Goal: Task Accomplishment & Management: Manage account settings

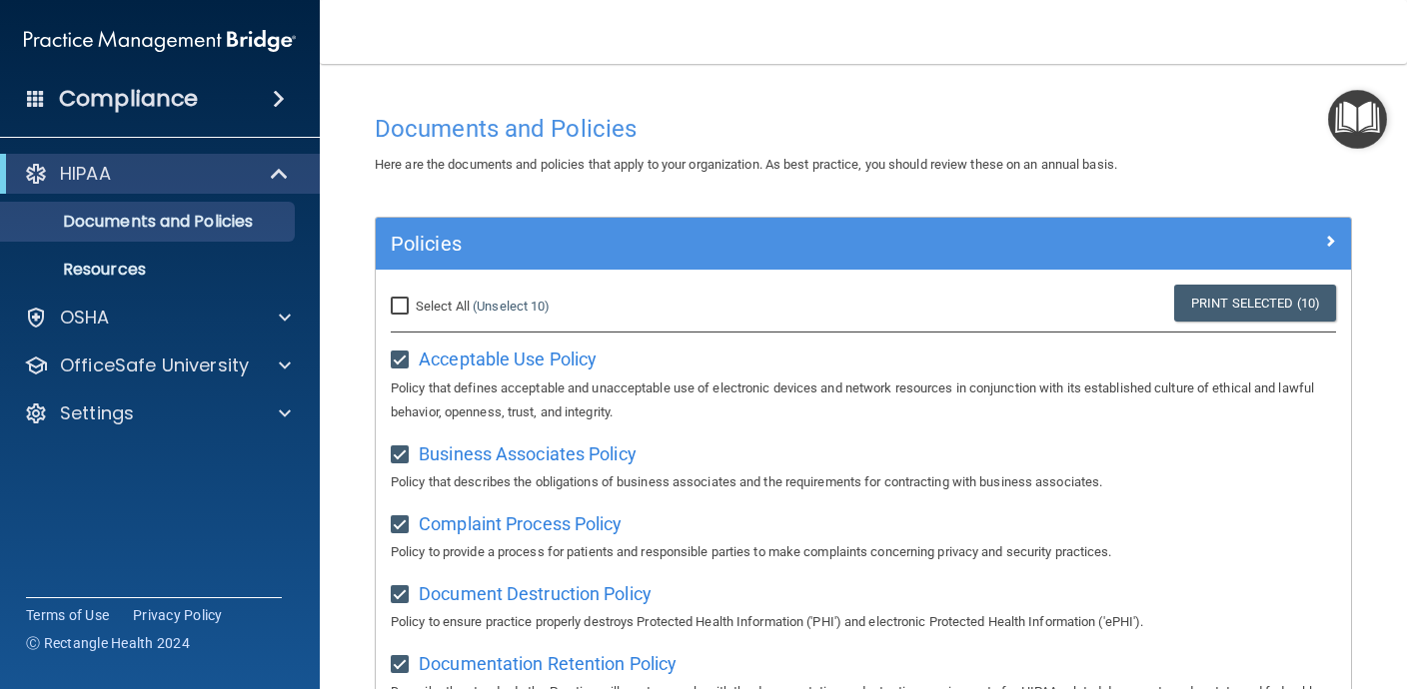
scroll to position [918, 0]
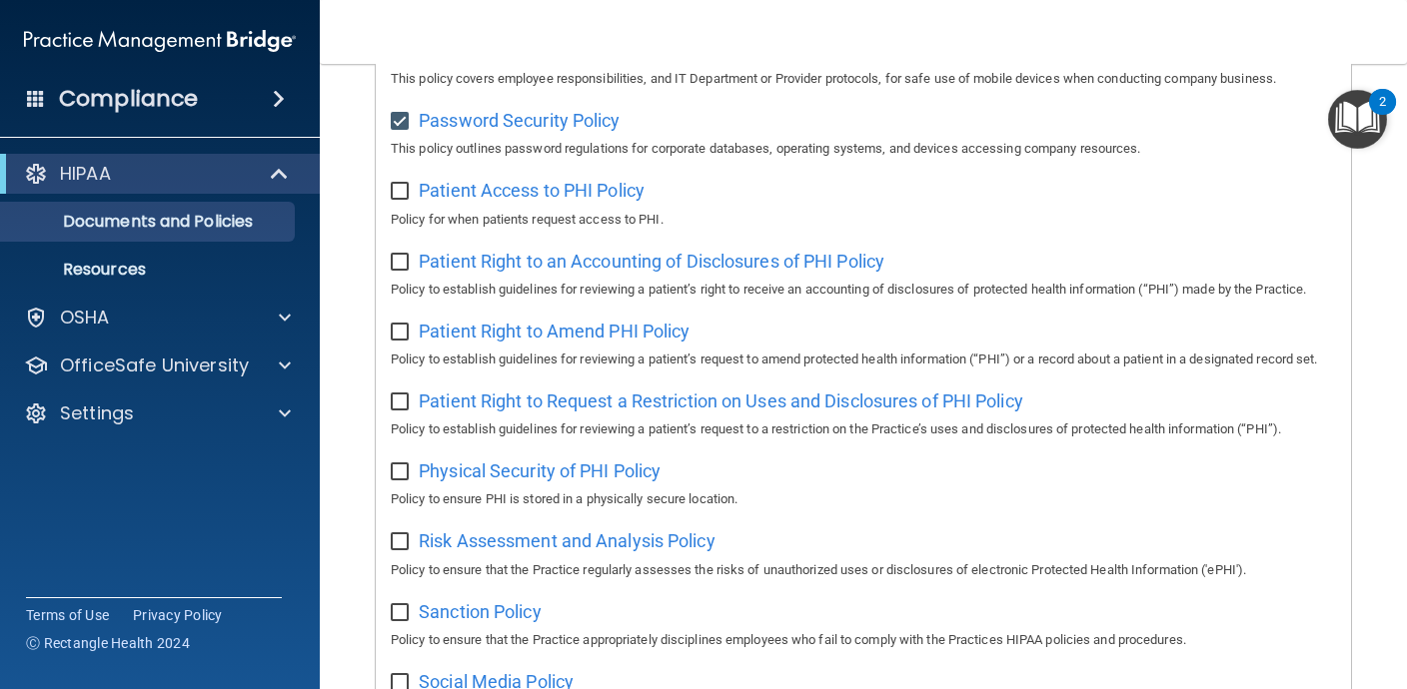
click at [404, 200] on input "checkbox" at bounding box center [402, 192] width 23 height 16
checkbox input "true"
click at [620, 272] on span "Patient Right to an Accounting of Disclosures of PHI Policy" at bounding box center [652, 261] width 466 height 21
click at [406, 301] on div "Patient Right to an Accounting of Disclosures of PHI Policy Policy to establish…" at bounding box center [863, 273] width 945 height 57
click at [405, 271] on input "checkbox" at bounding box center [402, 263] width 23 height 16
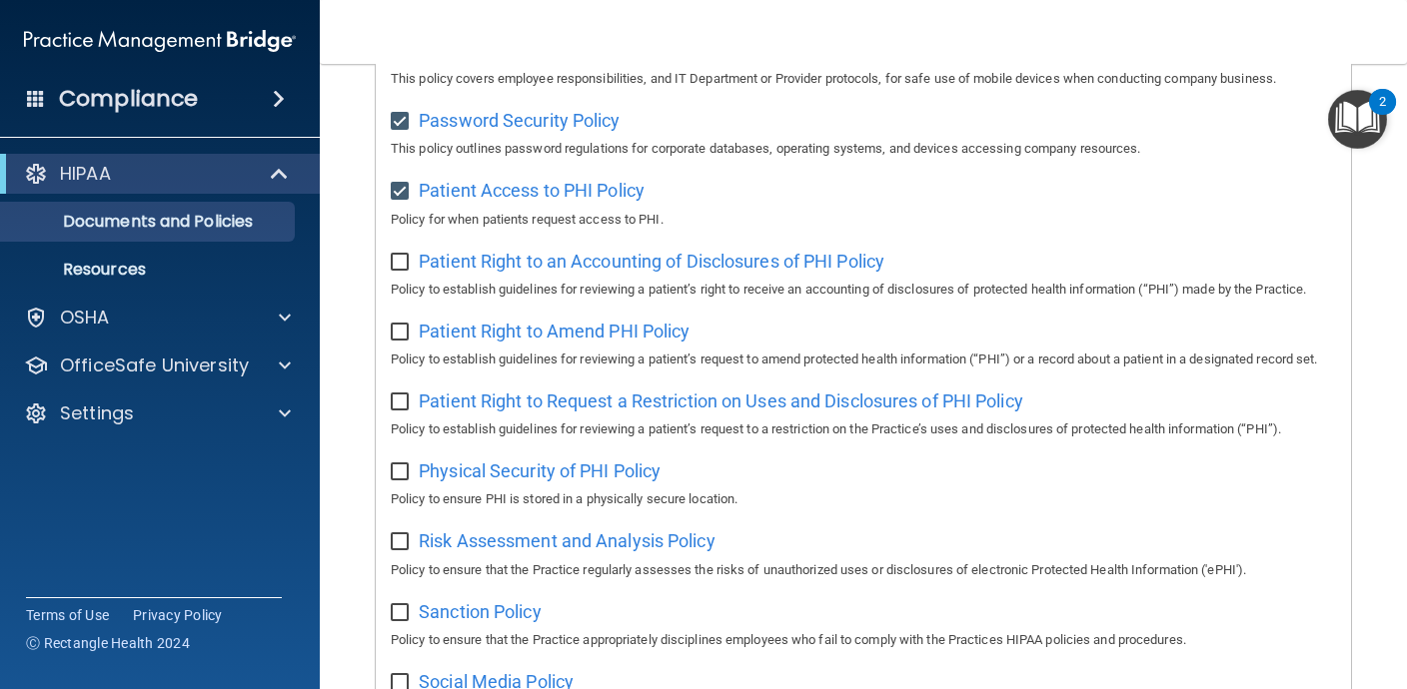
checkbox input "true"
click at [510, 342] on span "Patient Right to Amend PHI Policy" at bounding box center [554, 331] width 271 height 21
click at [407, 341] on input "checkbox" at bounding box center [402, 333] width 23 height 16
checkbox input "true"
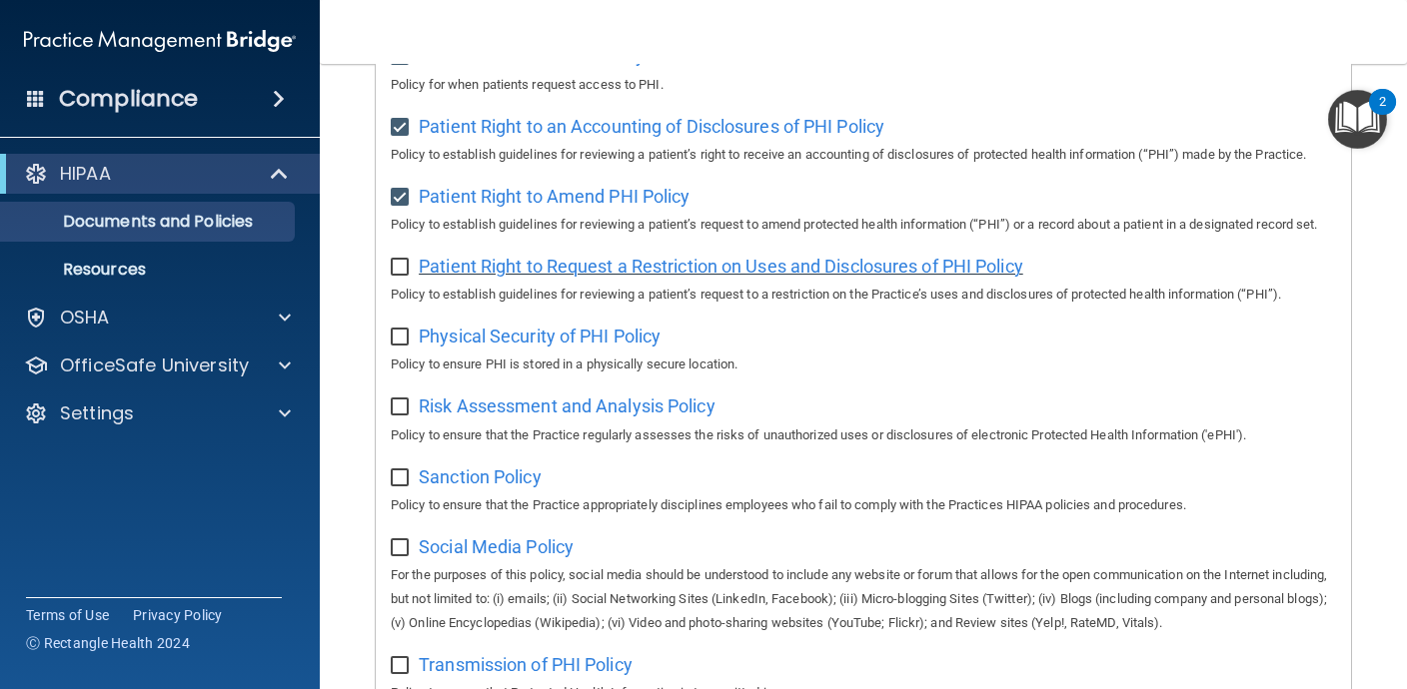
scroll to position [1054, 0]
click at [655, 276] on span "Patient Right to Request a Restriction on Uses and Disclosures of PHI Policy" at bounding box center [721, 265] width 604 height 21
click at [408, 275] on input "checkbox" at bounding box center [402, 267] width 23 height 16
checkbox input "true"
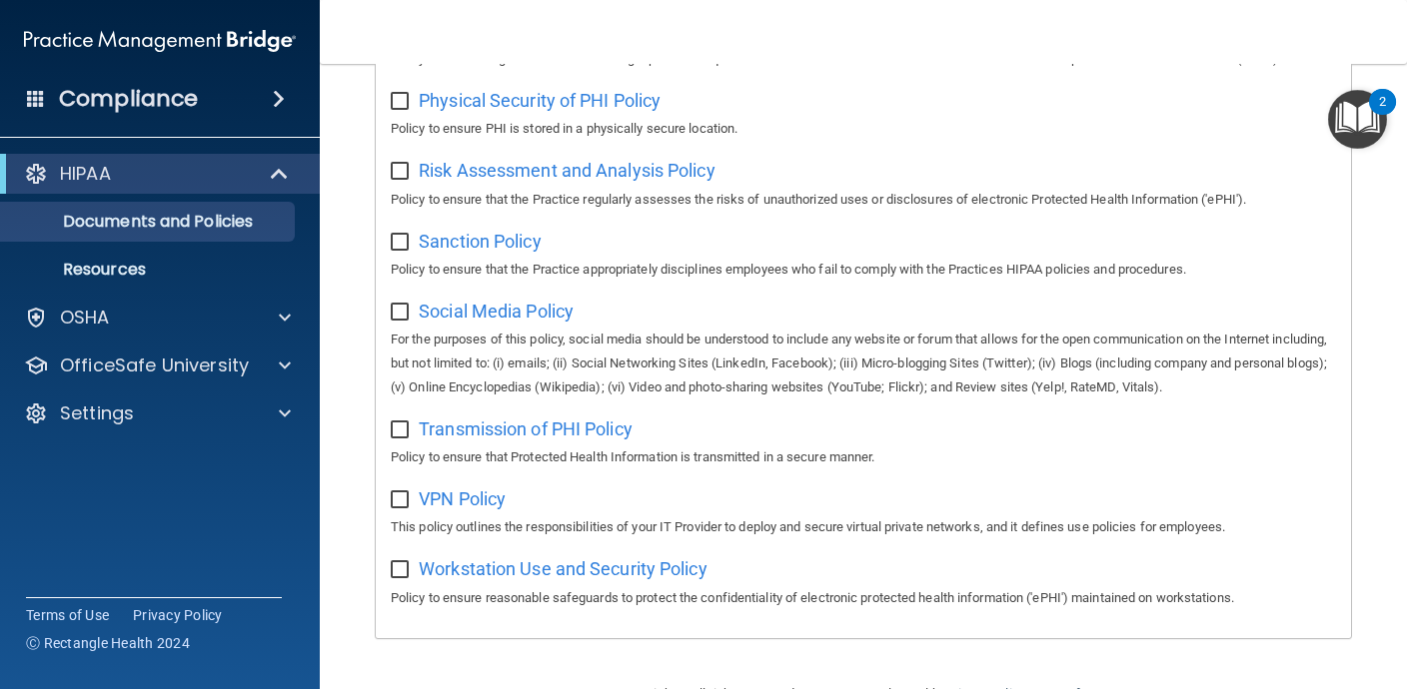
scroll to position [1231, 0]
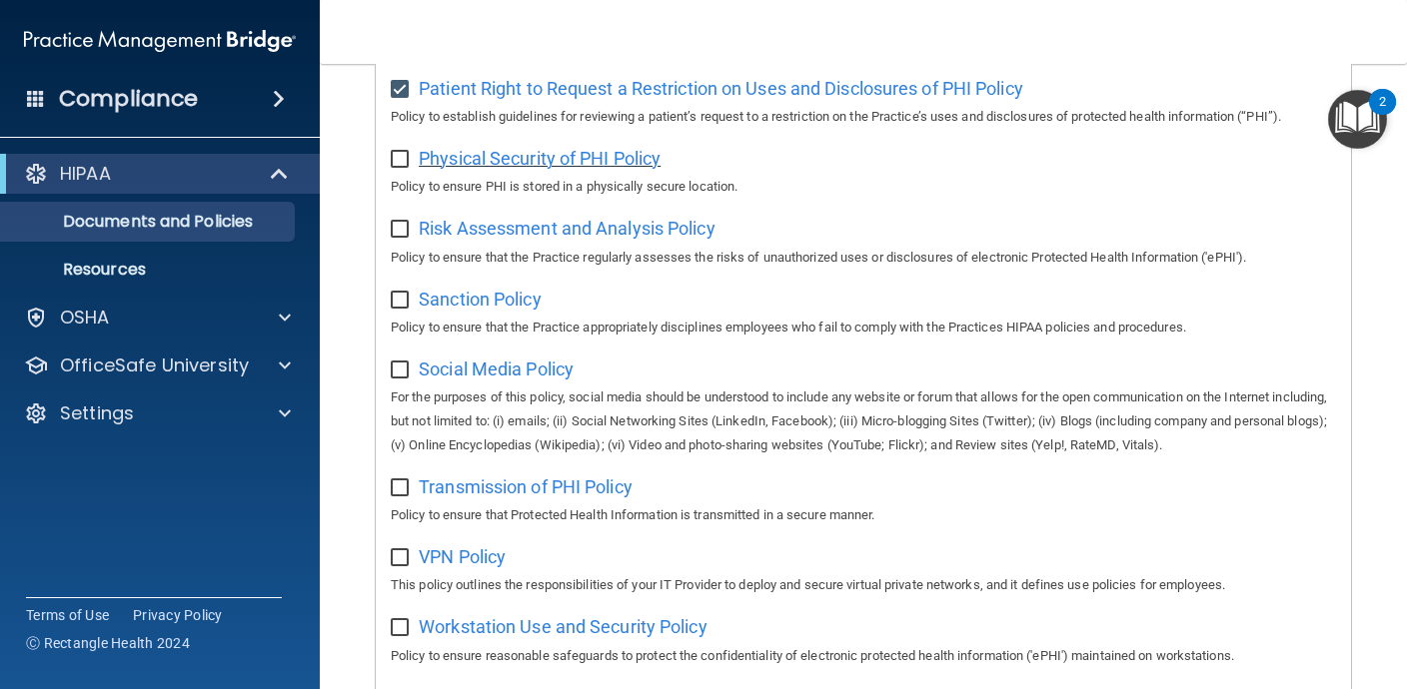
click at [615, 169] on span "Physical Security of PHI Policy" at bounding box center [540, 158] width 242 height 21
click at [408, 168] on input "checkbox" at bounding box center [402, 160] width 23 height 16
checkbox input "true"
click at [478, 239] on span "Risk Assessment and Analysis Policy" at bounding box center [567, 228] width 297 height 21
click at [407, 238] on input "checkbox" at bounding box center [402, 230] width 23 height 16
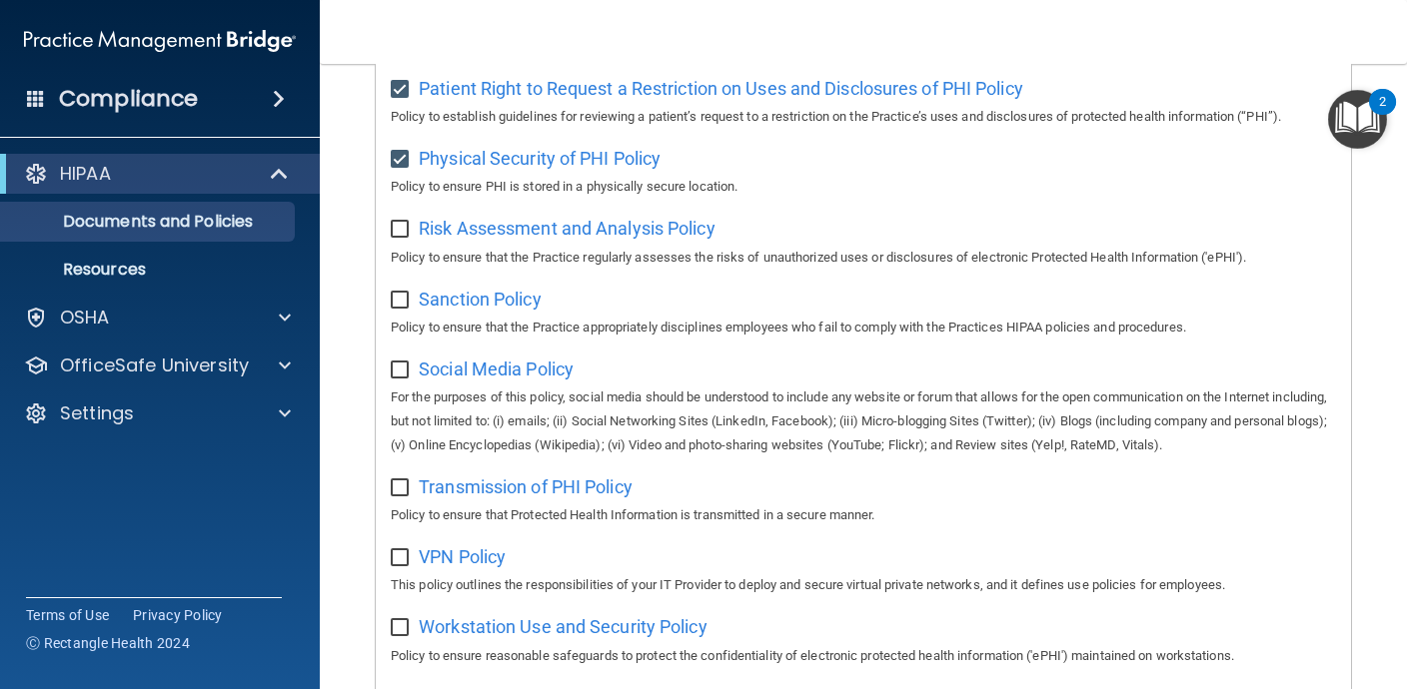
checkbox input "true"
click at [448, 310] on span "Sanction Policy" at bounding box center [480, 299] width 123 height 21
click at [407, 309] on input "checkbox" at bounding box center [402, 301] width 23 height 16
checkbox input "true"
click at [478, 380] on span "Social Media Policy" at bounding box center [496, 369] width 155 height 21
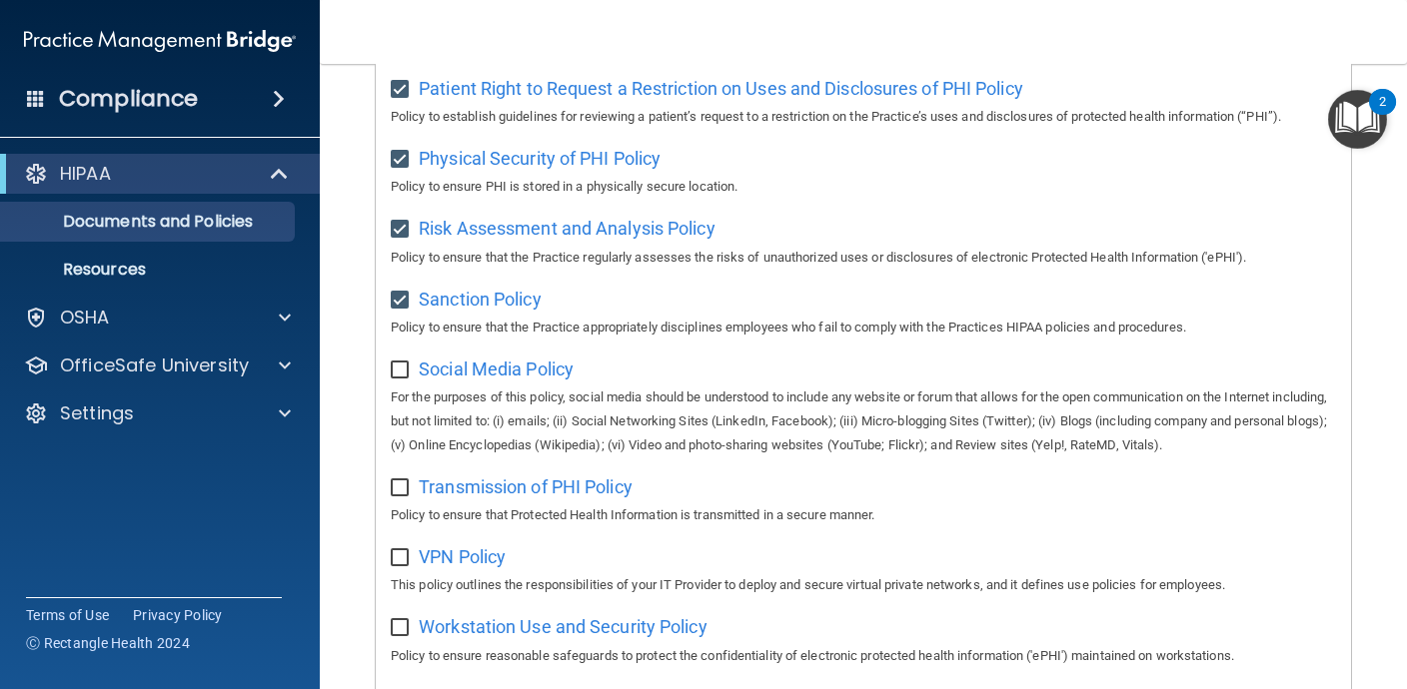
click at [393, 379] on input "checkbox" at bounding box center [402, 371] width 23 height 16
checkbox input "true"
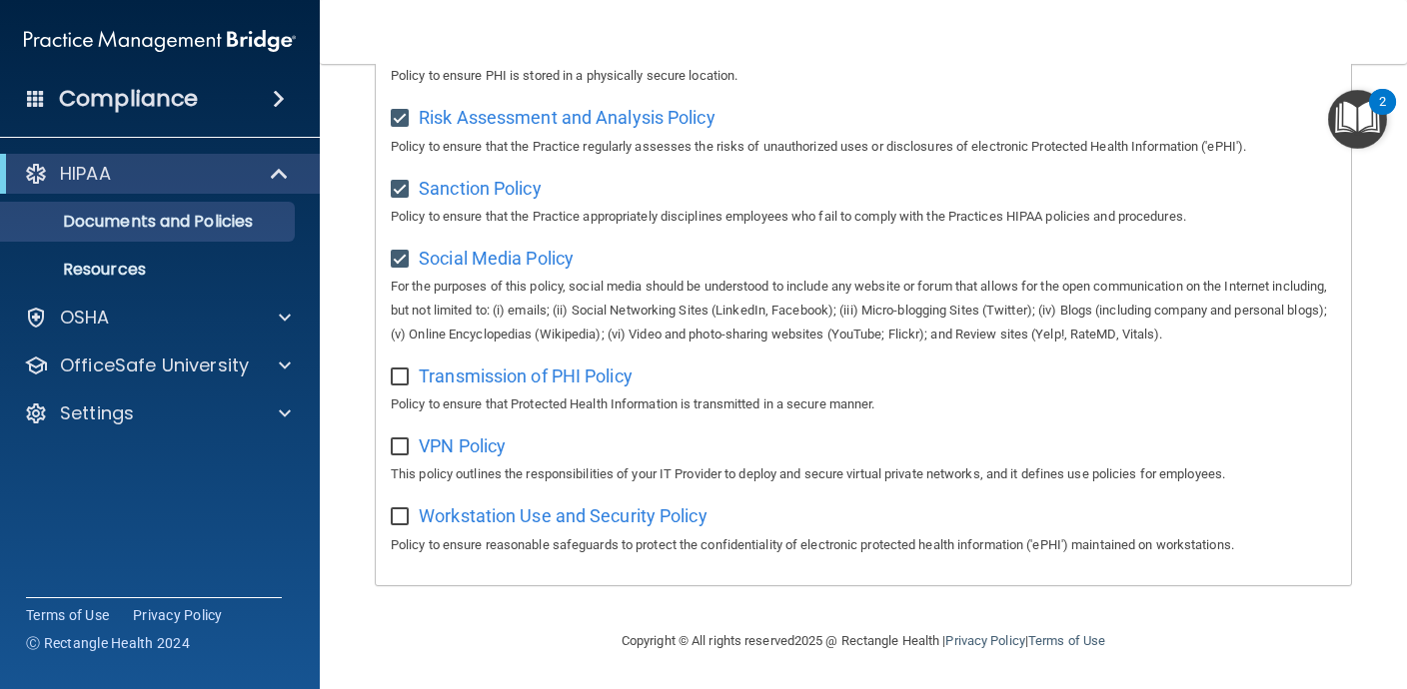
scroll to position [1424, 0]
click at [605, 366] on span "Transmission of PHI Policy" at bounding box center [526, 376] width 214 height 21
click at [406, 379] on input "checkbox" at bounding box center [402, 378] width 23 height 16
checkbox input "true"
click at [441, 441] on span "VPN Policy" at bounding box center [462, 446] width 87 height 21
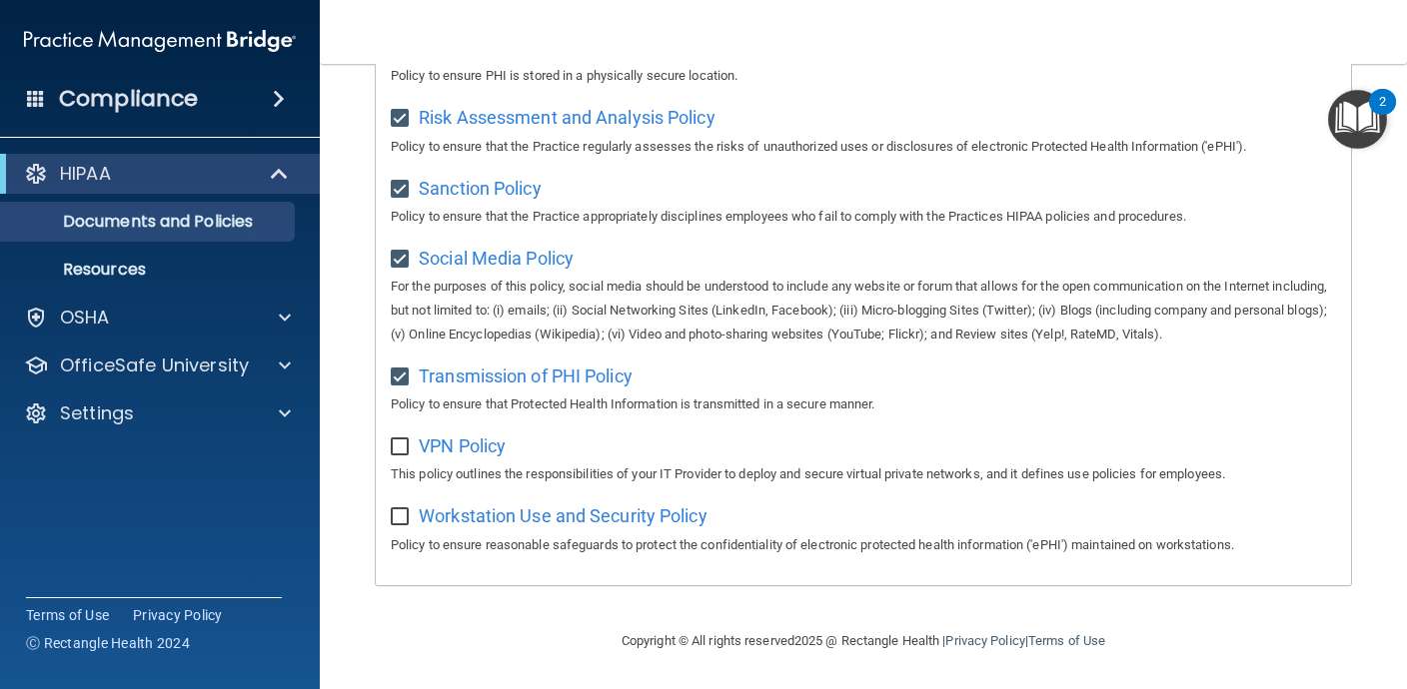
click at [407, 451] on input "checkbox" at bounding box center [402, 448] width 23 height 16
checkbox input "true"
click at [501, 511] on span "Workstation Use and Security Policy" at bounding box center [563, 516] width 289 height 21
click at [408, 520] on input "checkbox" at bounding box center [402, 518] width 23 height 16
checkbox input "true"
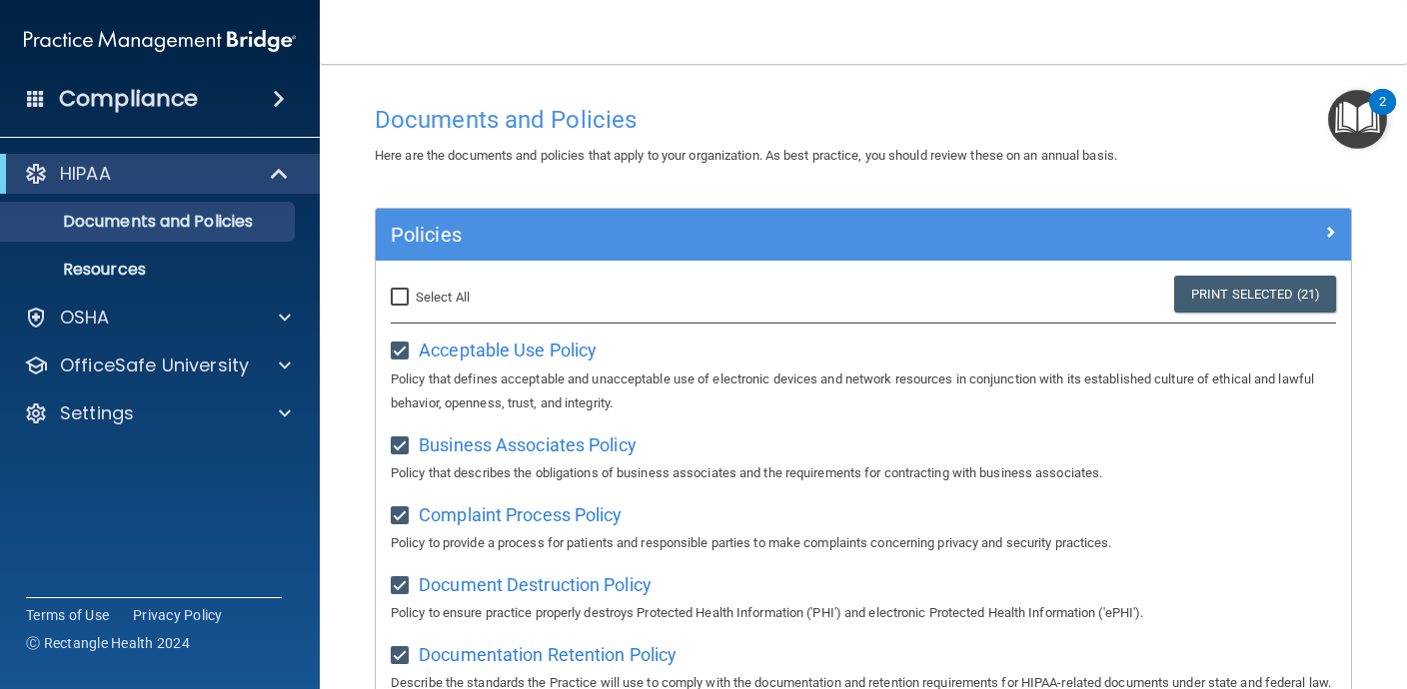
scroll to position [0, 0]
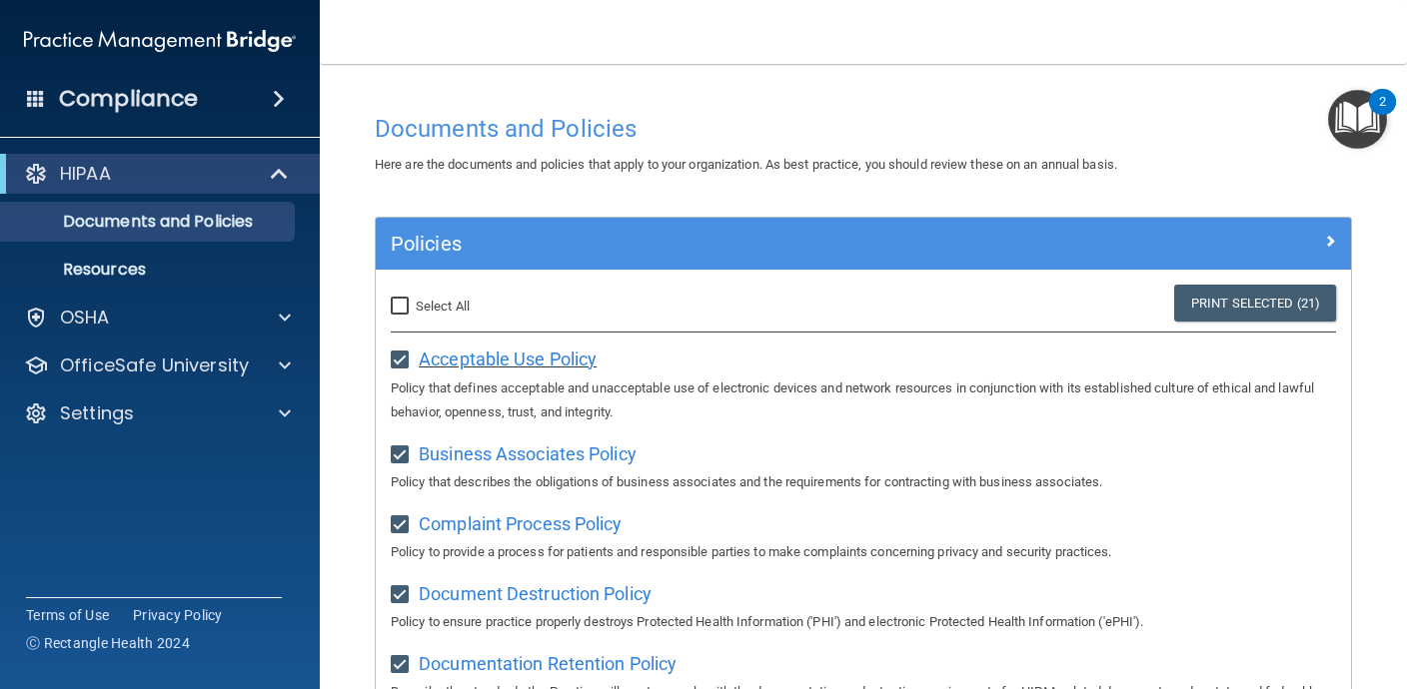
click at [590, 370] on span "Acceptable Use Policy" at bounding box center [508, 359] width 178 height 21
click at [1354, 122] on img "Open Resource Center, 2 new notifications" at bounding box center [1357, 119] width 59 height 59
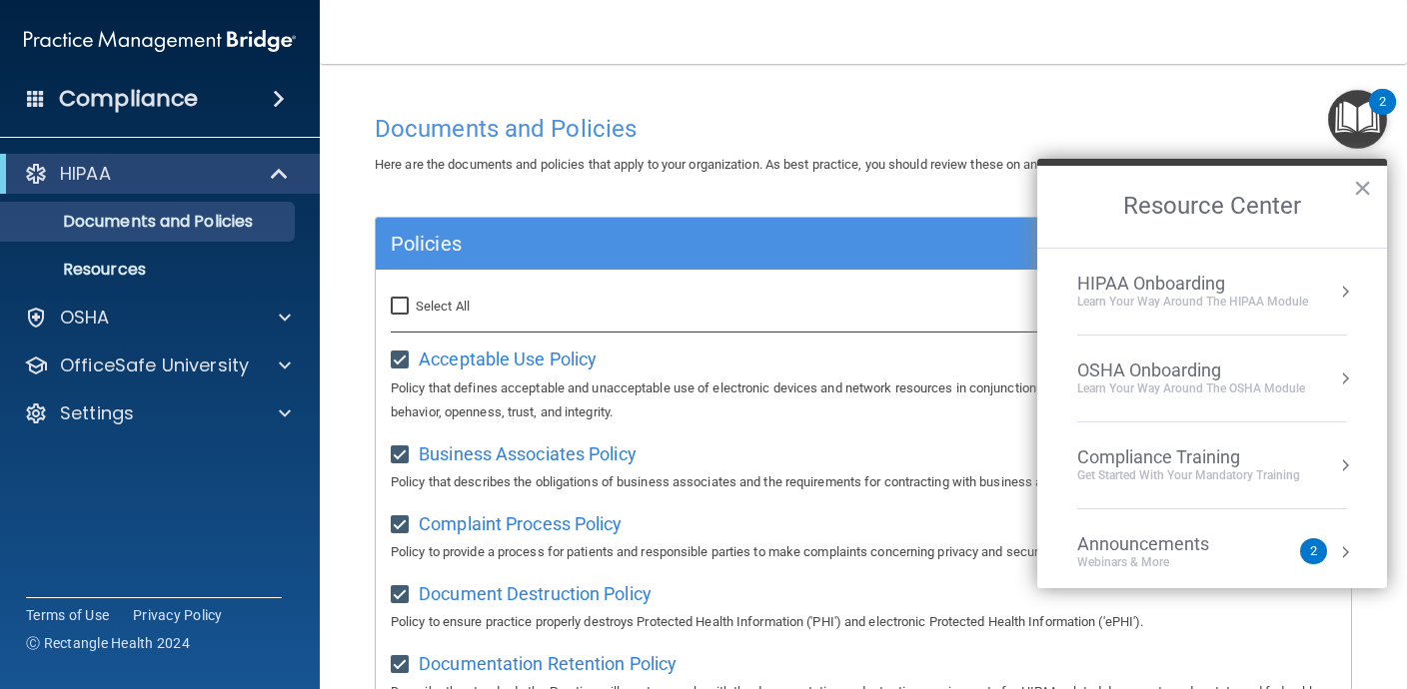
click at [586, 62] on nav "Toggle navigation [PERSON_NAME] [PERSON_NAME][EMAIL_ADDRESS][DOMAIN_NAME] Manag…" at bounding box center [863, 32] width 1087 height 64
click at [104, 271] on p "Resources" at bounding box center [149, 270] width 273 height 20
